Goal: Complete application form

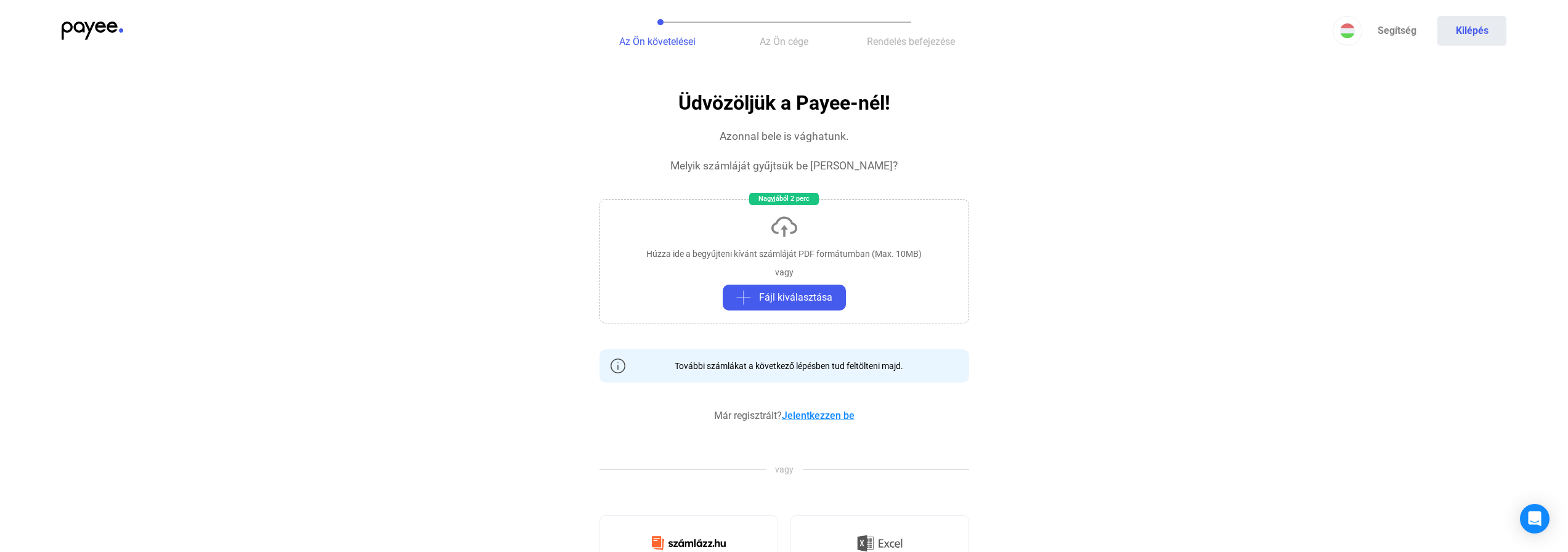
click at [830, 418] on link "Jelentkezzen be" at bounding box center [817, 415] width 73 height 12
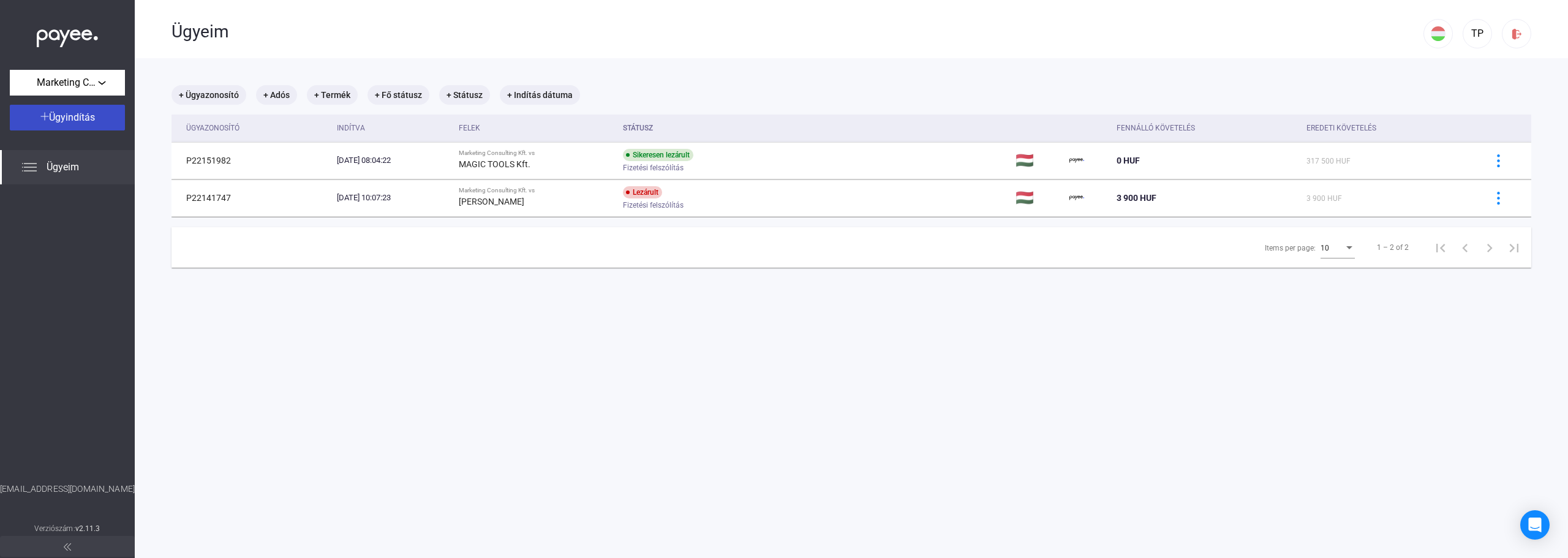
click at [79, 118] on span "Ügyindítás" at bounding box center [72, 118] width 46 height 12
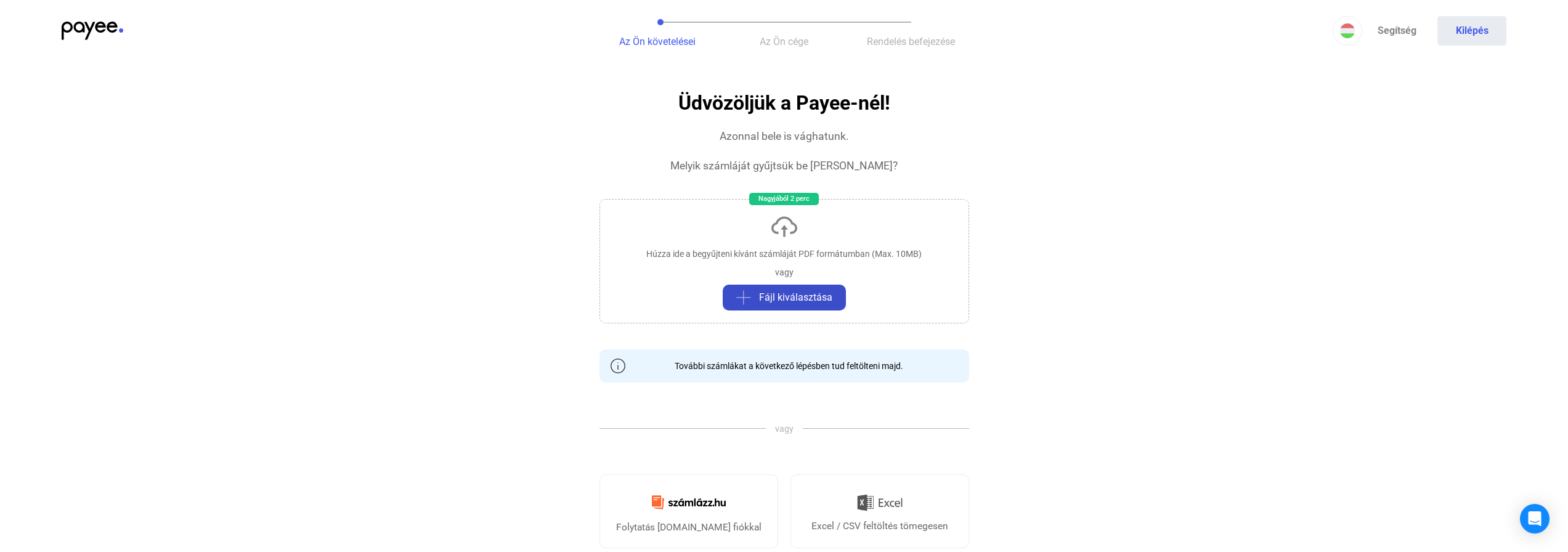
click at [789, 301] on span "Fájl kiválasztása" at bounding box center [795, 298] width 74 height 15
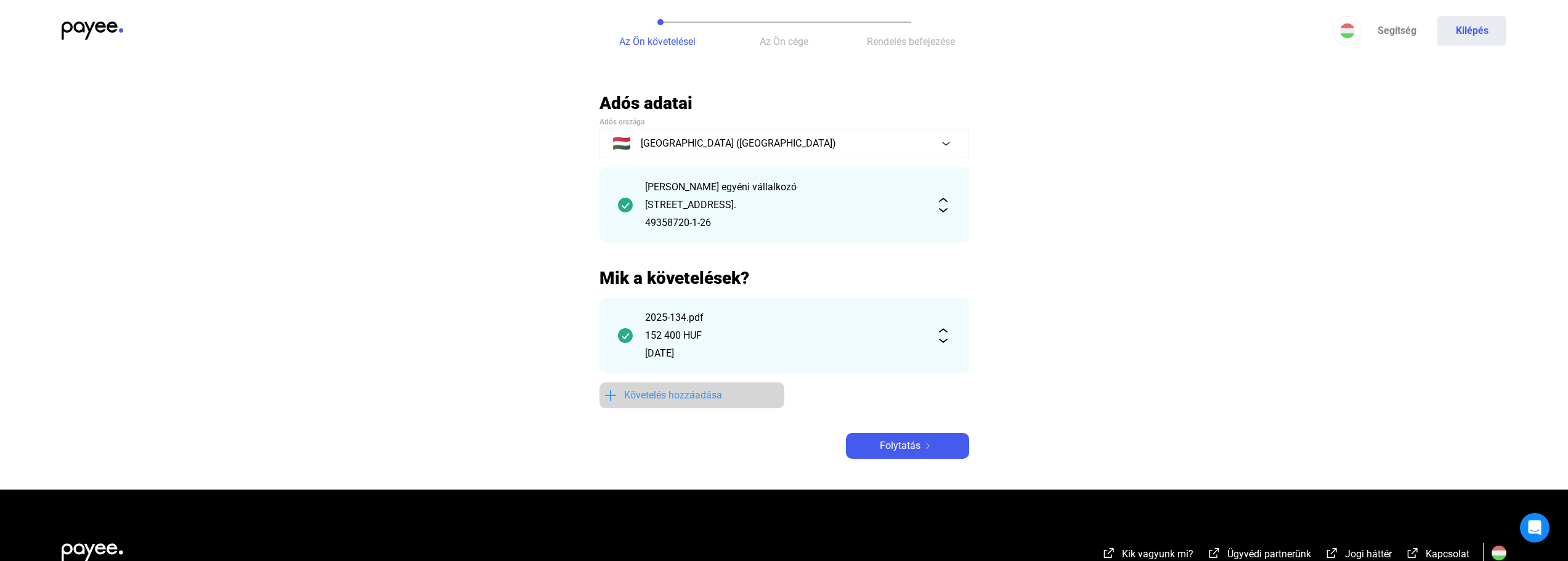
click at [664, 390] on span "Követelés hozzáadása" at bounding box center [673, 396] width 98 height 15
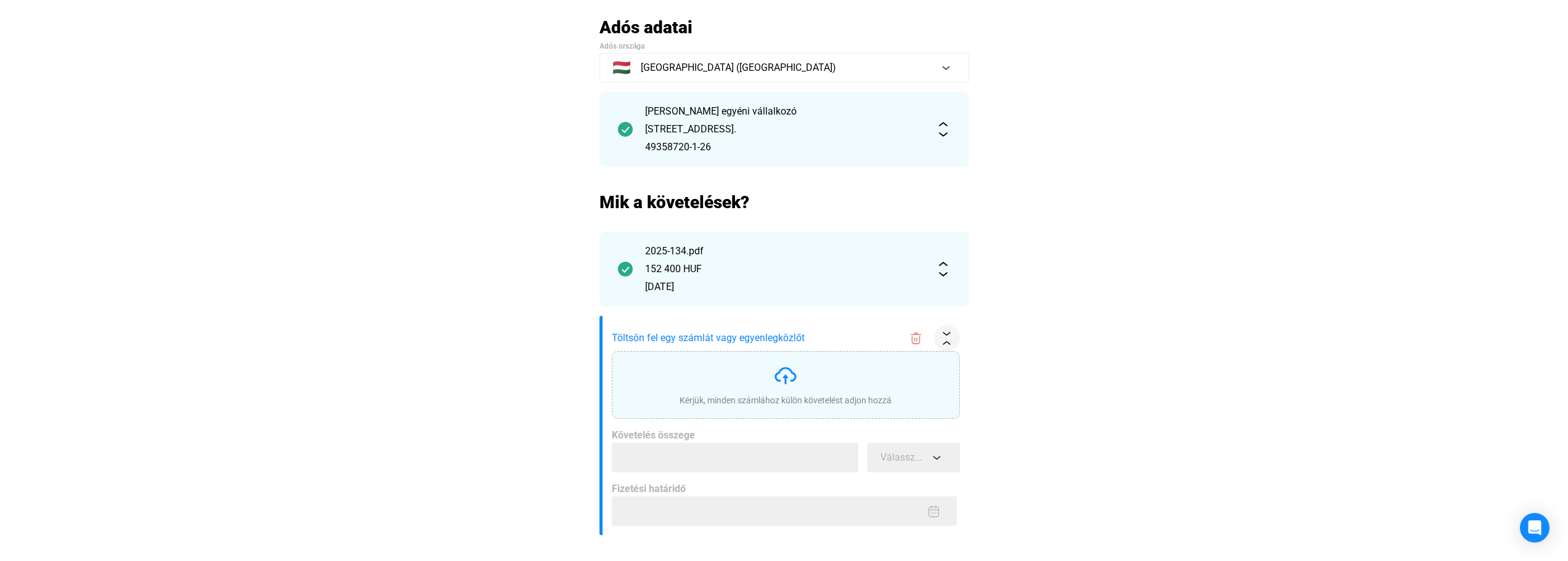
scroll to position [246, 0]
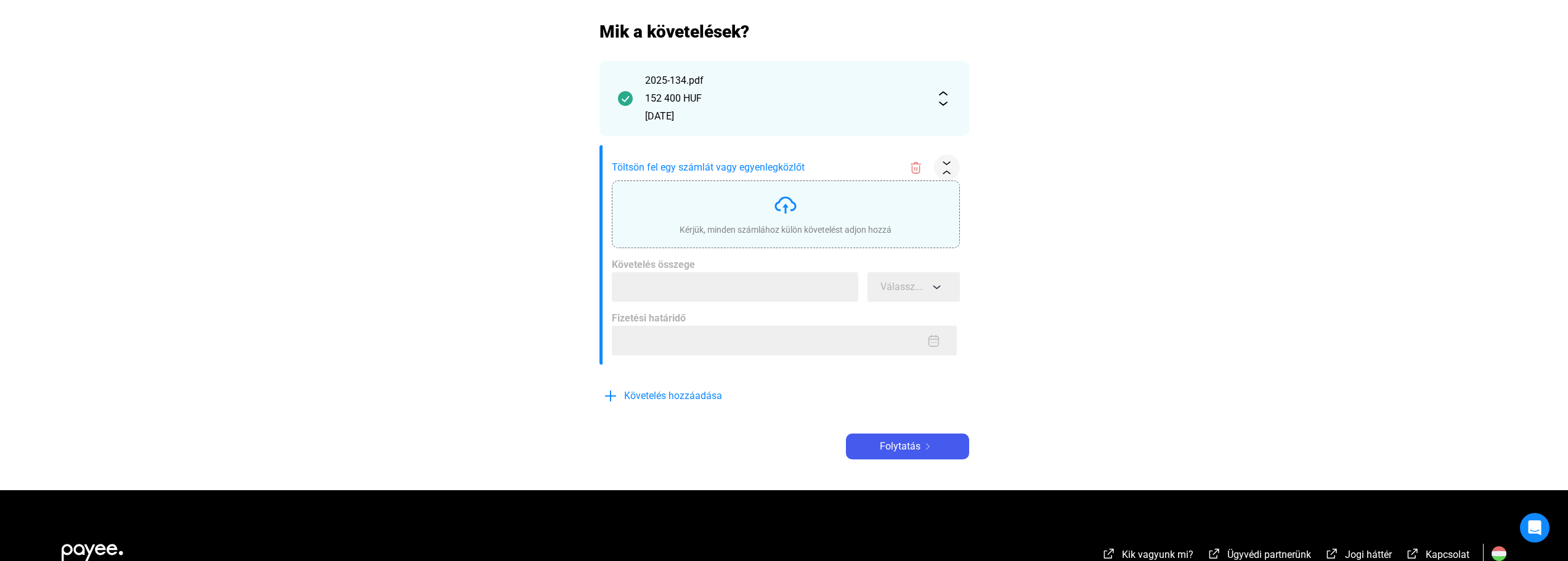
click at [771, 214] on div "Kérjük, minden számlához külön követelést adjon hozzá" at bounding box center [785, 214] width 212 height 43
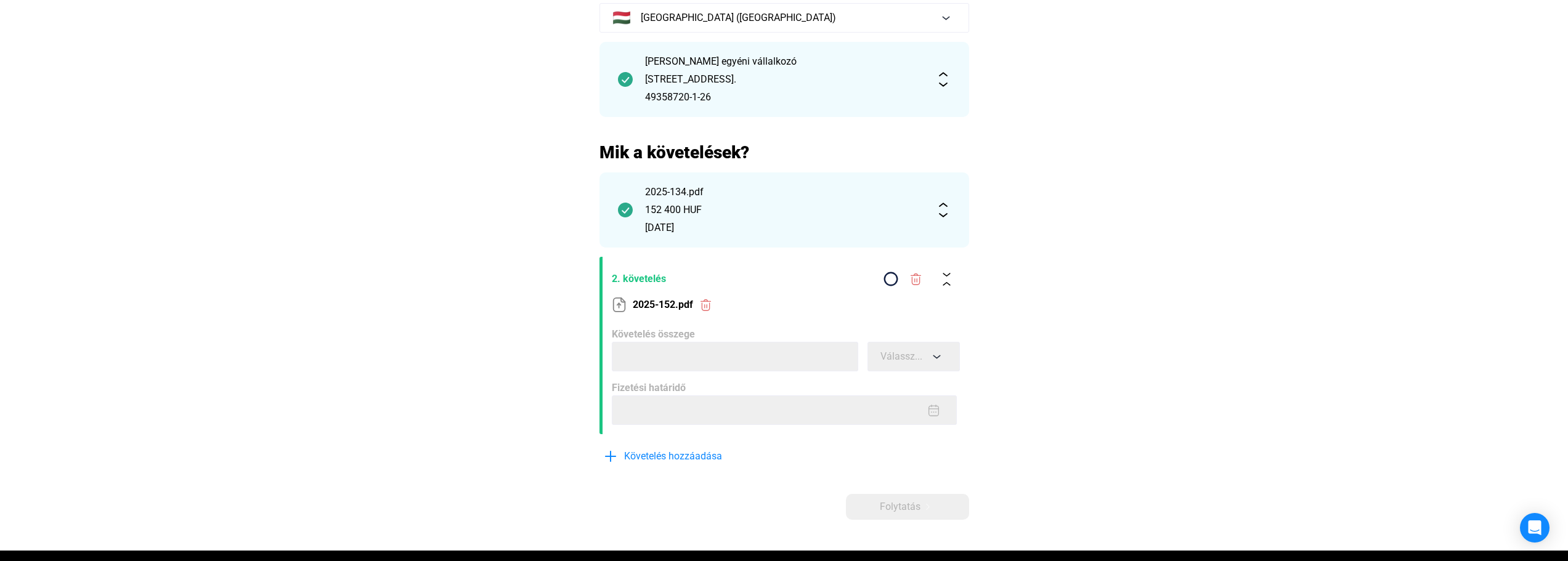
scroll to position [124, 0]
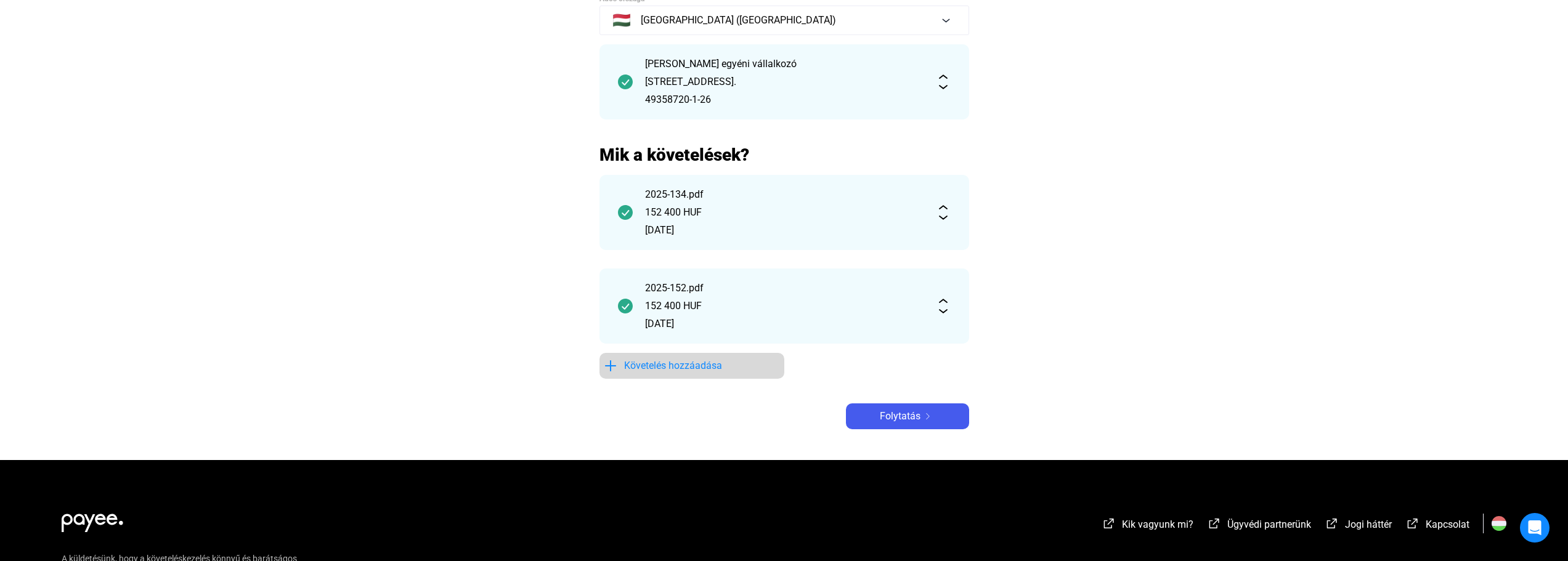
click at [701, 361] on span "Követelés hozzáadása" at bounding box center [673, 366] width 98 height 15
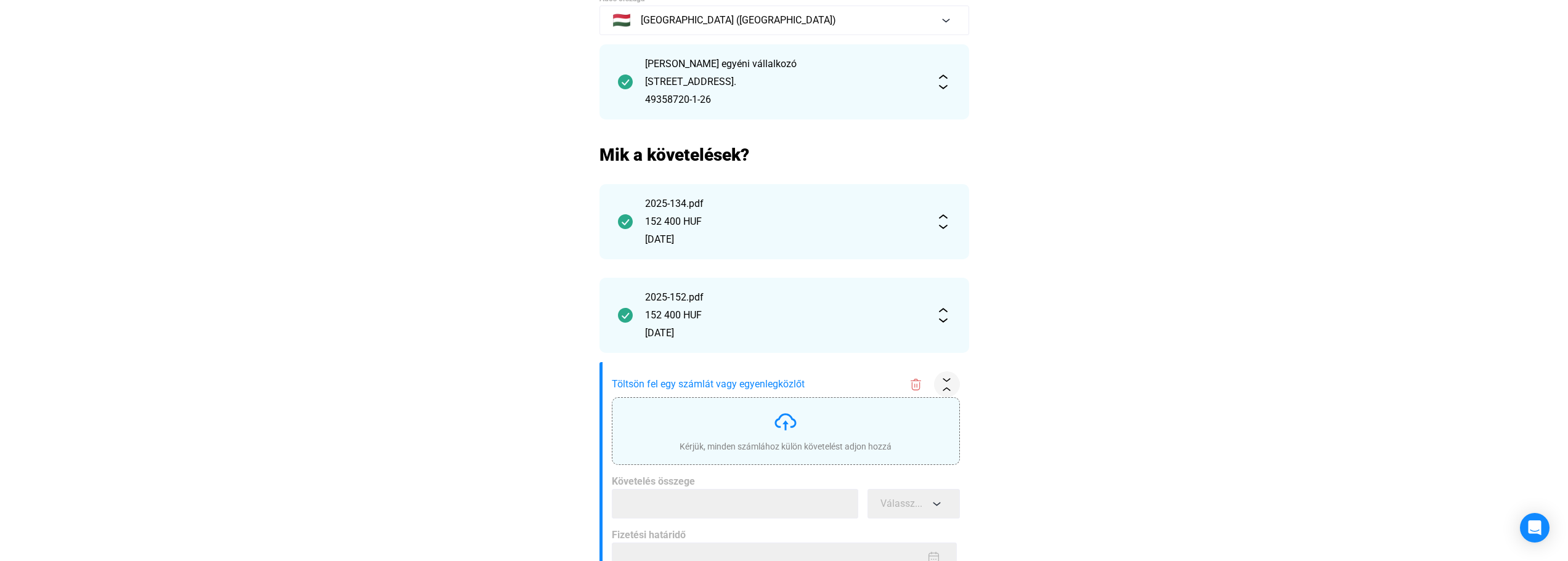
click at [788, 431] on img at bounding box center [786, 422] width 25 height 25
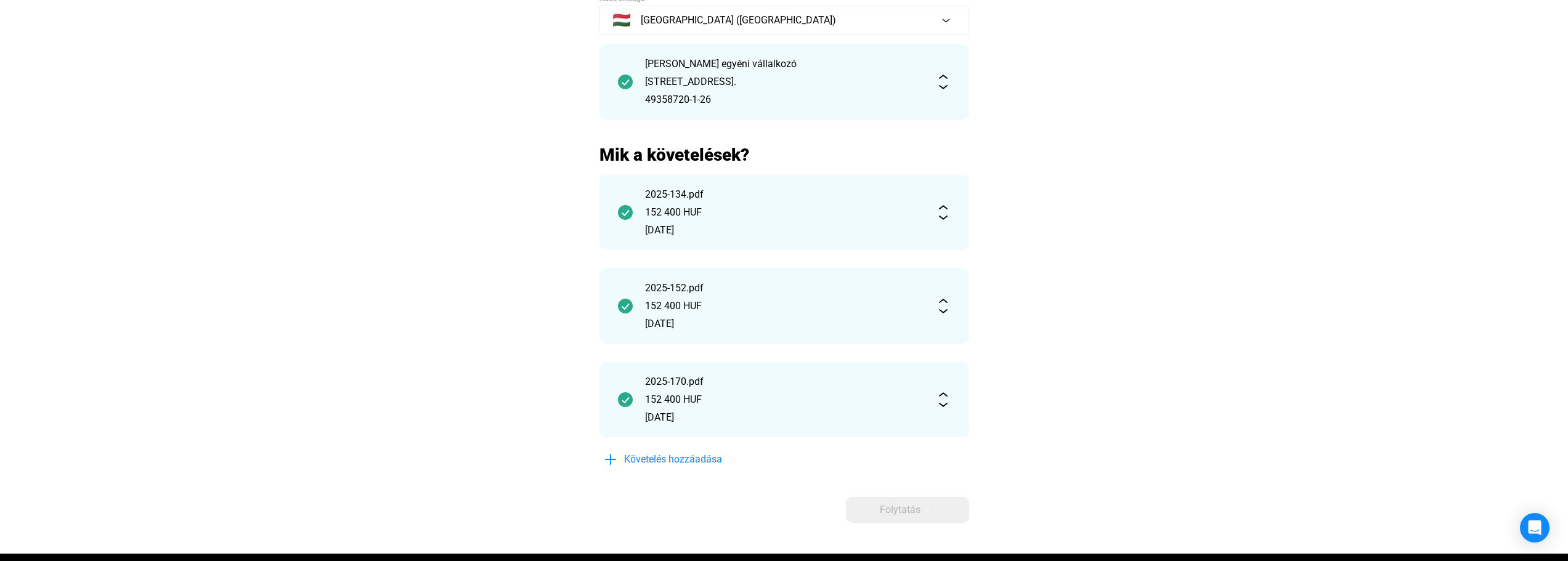
scroll to position [308, 0]
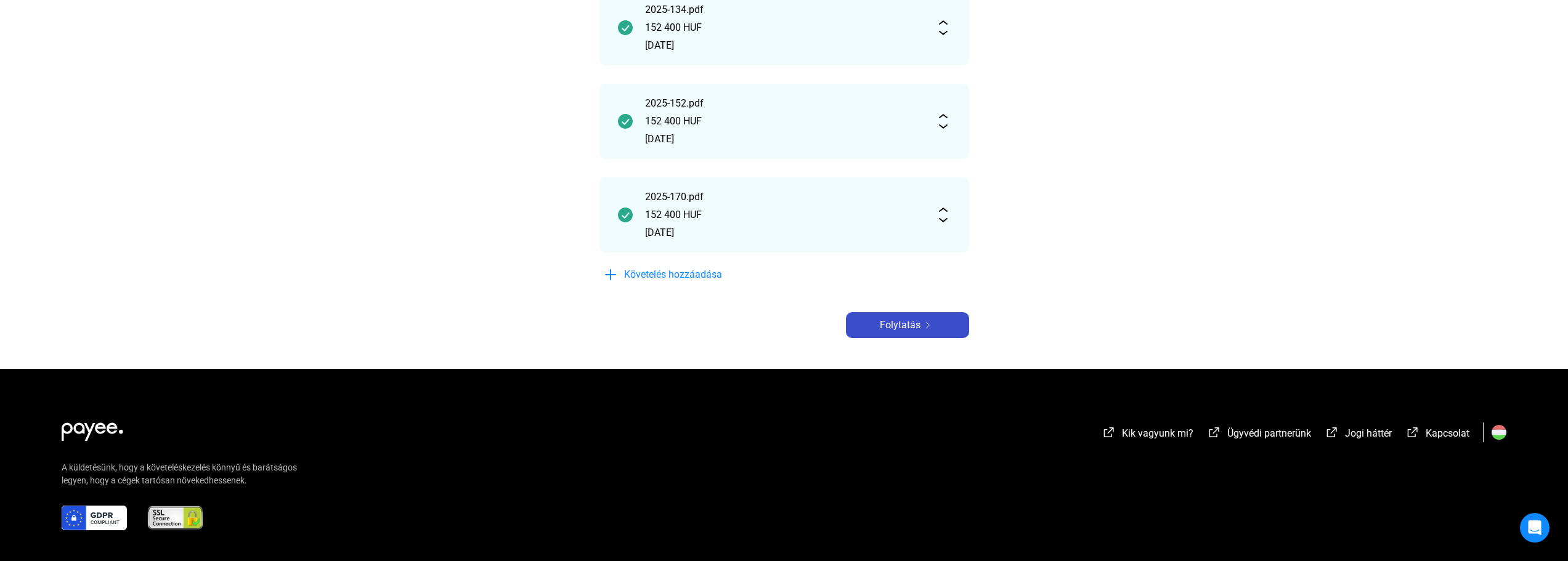
click at [892, 332] on span "Folytatás" at bounding box center [900, 325] width 40 height 15
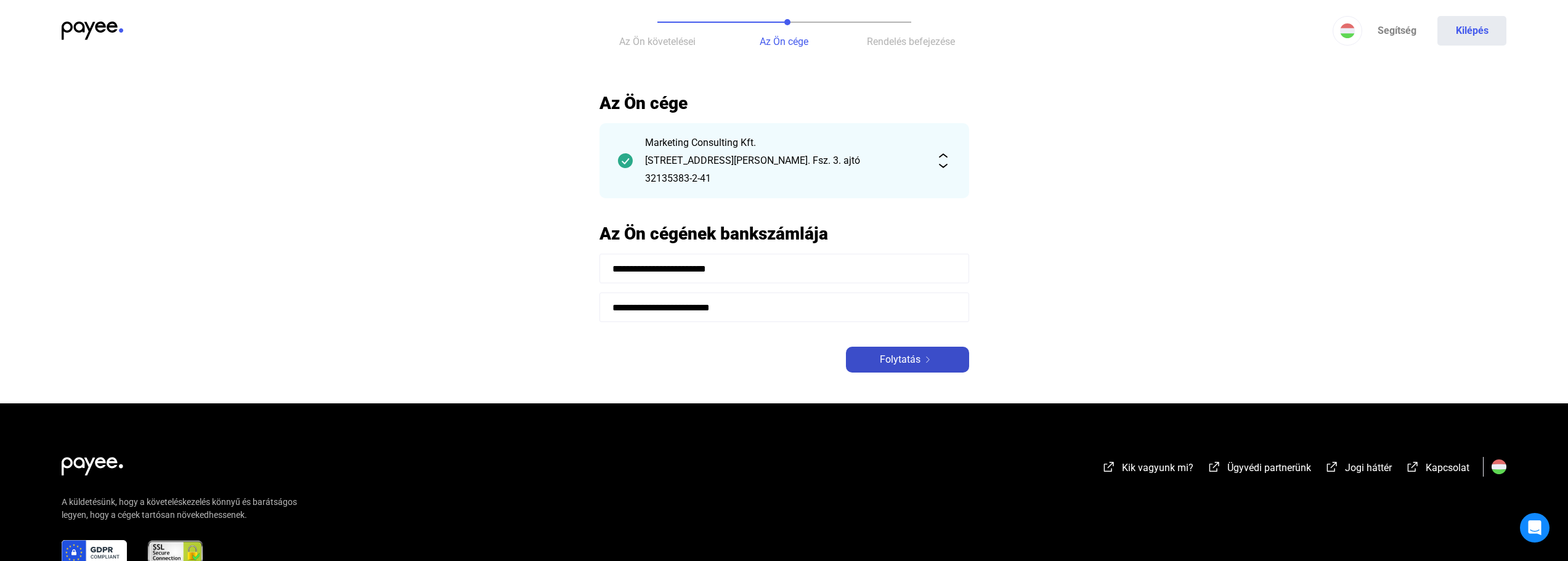
click at [895, 363] on span "Folytatás" at bounding box center [900, 360] width 40 height 15
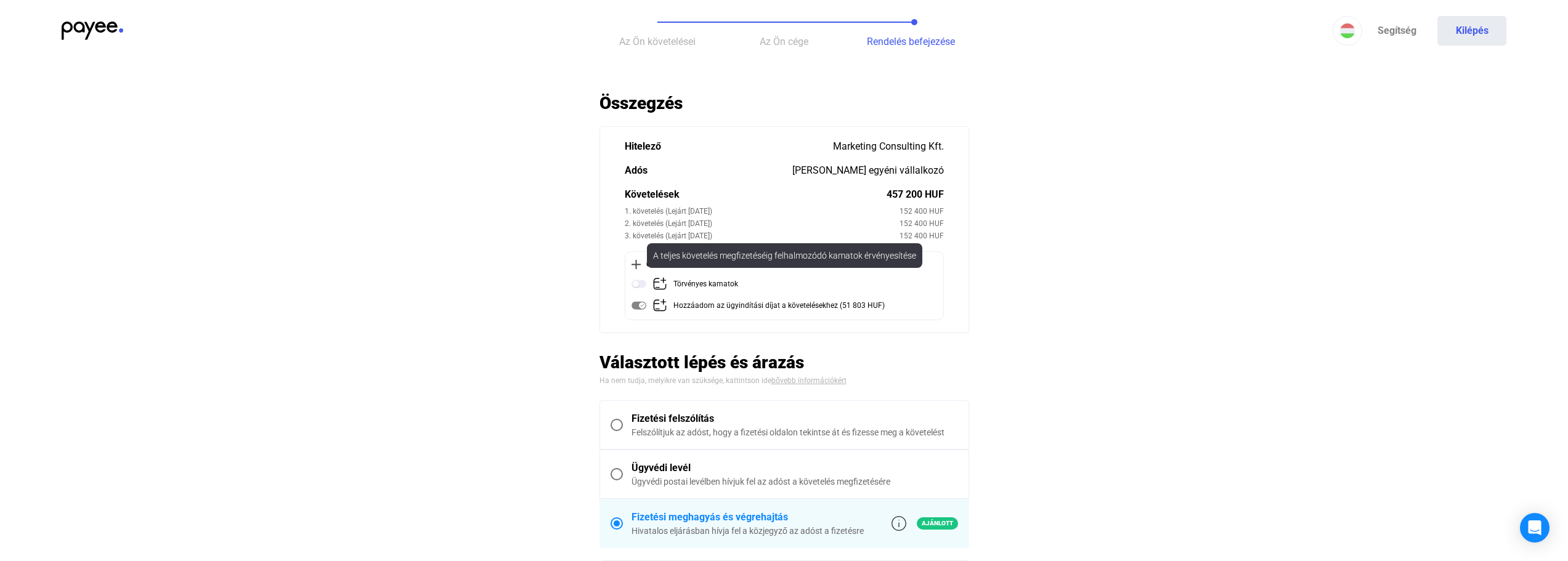
click at [634, 285] on img at bounding box center [639, 284] width 15 height 15
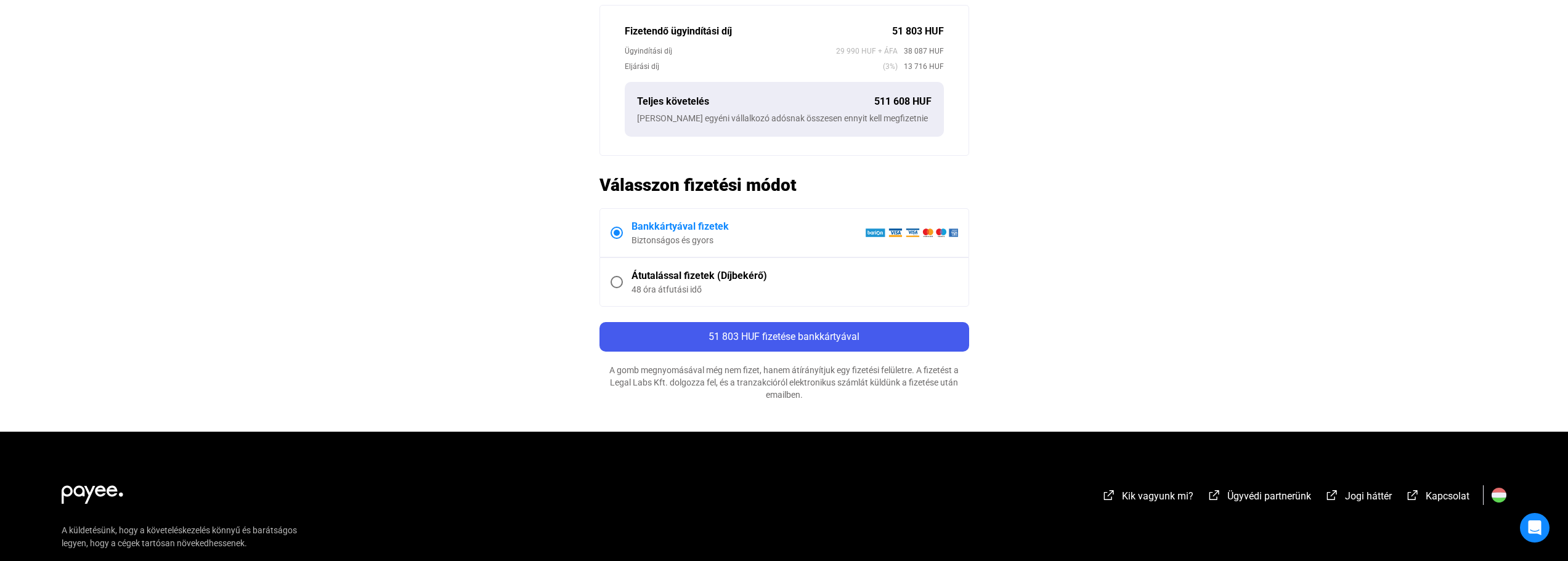
scroll to position [616, 0]
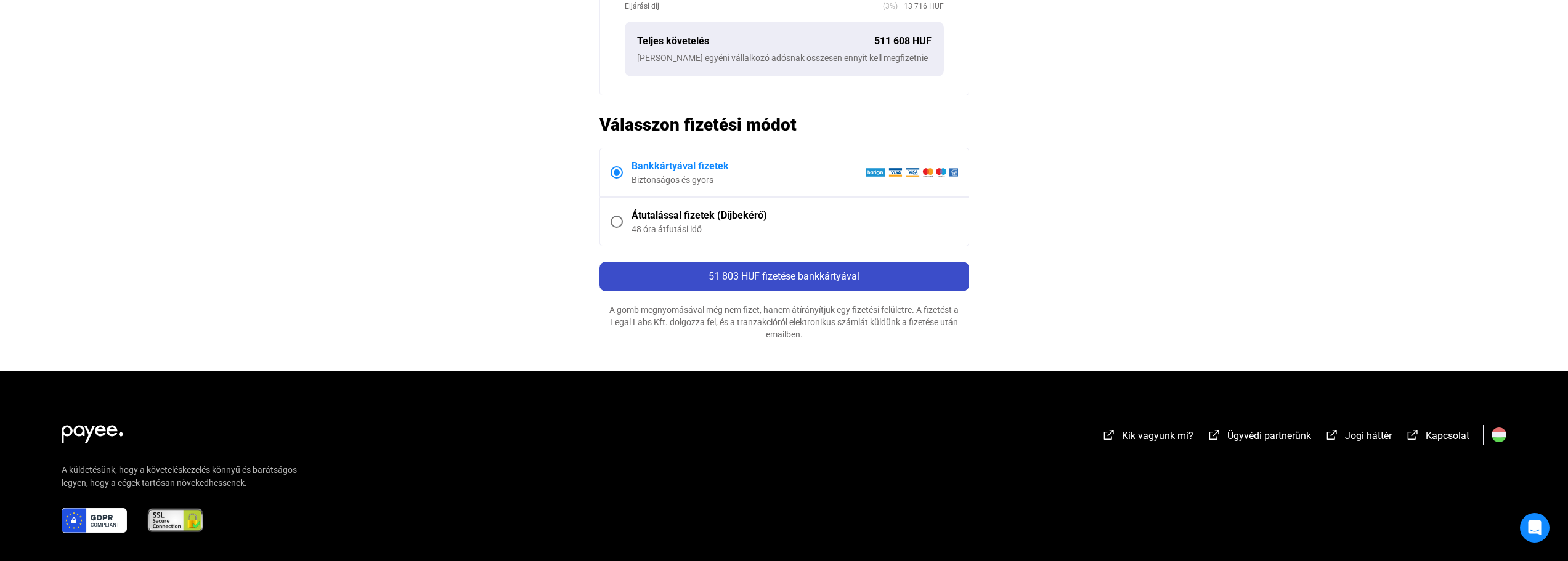
click at [772, 276] on span "51 803 HUF fizetése bankkártyával" at bounding box center [784, 276] width 151 height 12
click at [759, 283] on div "51 803 HUF fizetése bankkártyával" at bounding box center [784, 276] width 362 height 15
